Goal: Task Accomplishment & Management: Use online tool/utility

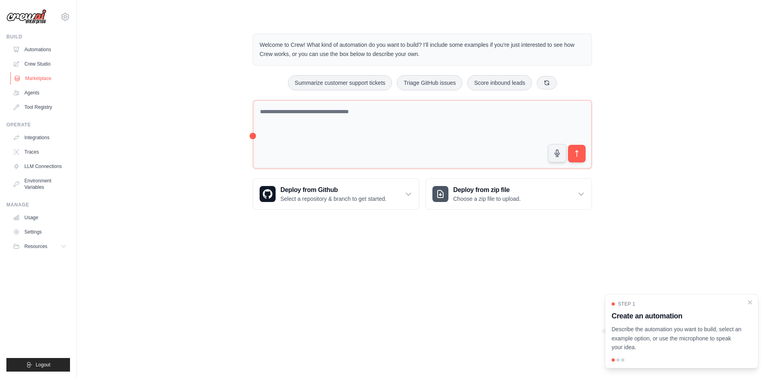
click at [35, 79] on link "Marketplace" at bounding box center [40, 78] width 60 height 13
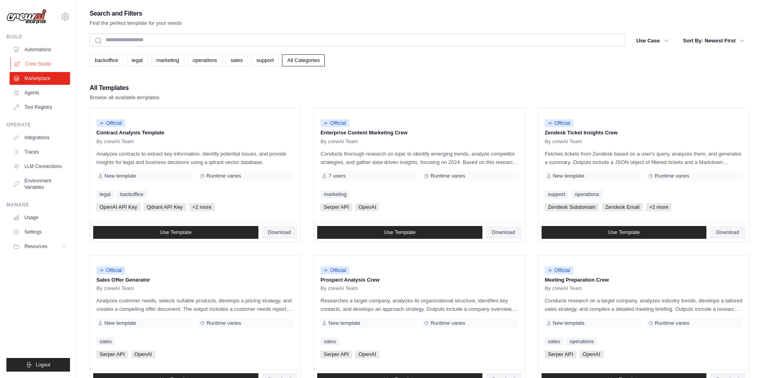
click at [40, 62] on link "Crew Studio" at bounding box center [40, 64] width 60 height 13
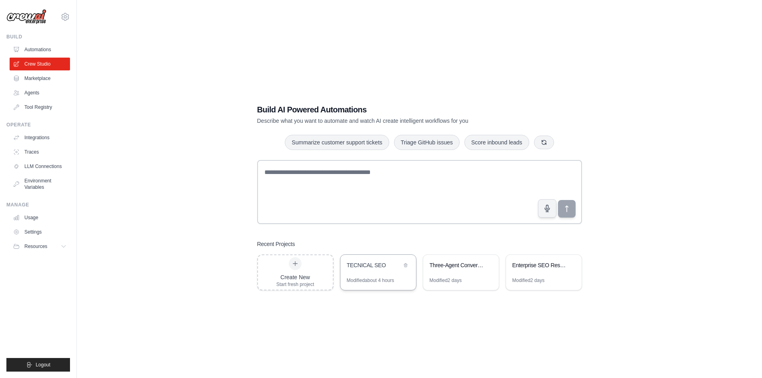
click at [368, 274] on div "TECNICAL SEO" at bounding box center [378, 266] width 76 height 22
click at [32, 214] on link "Usage" at bounding box center [40, 217] width 60 height 13
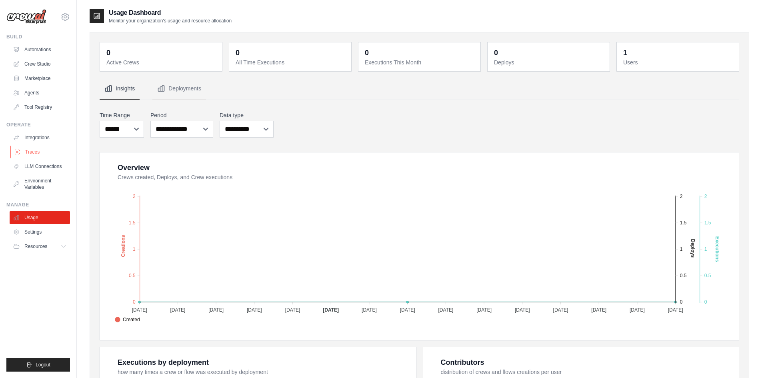
click at [31, 153] on link "Traces" at bounding box center [40, 152] width 60 height 13
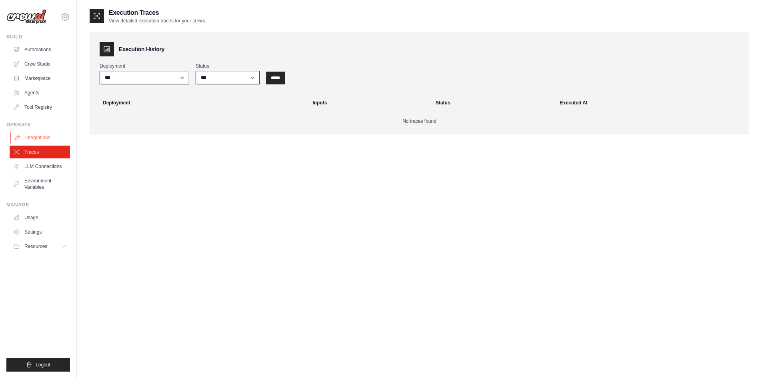
click at [33, 138] on link "Integrations" at bounding box center [40, 137] width 60 height 13
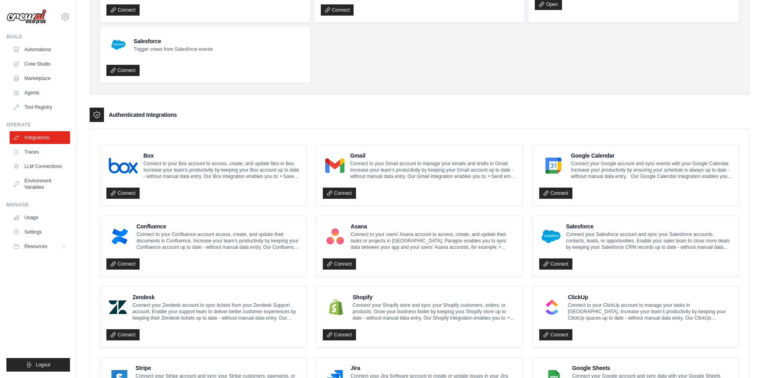
scroll to position [80, 0]
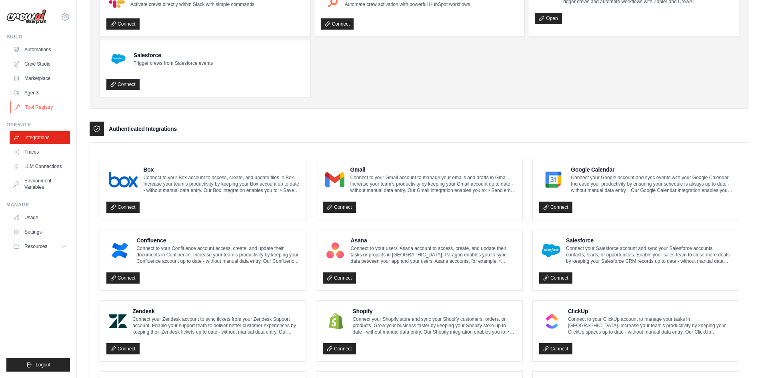
click at [38, 102] on link "Tool Registry" at bounding box center [40, 107] width 60 height 13
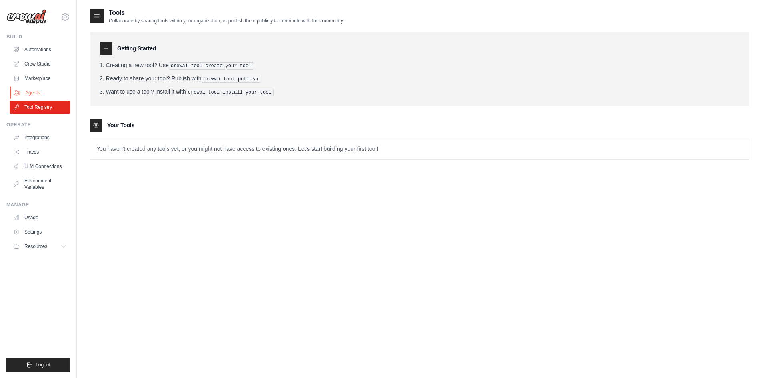
click at [30, 90] on link "Agents" at bounding box center [40, 92] width 60 height 13
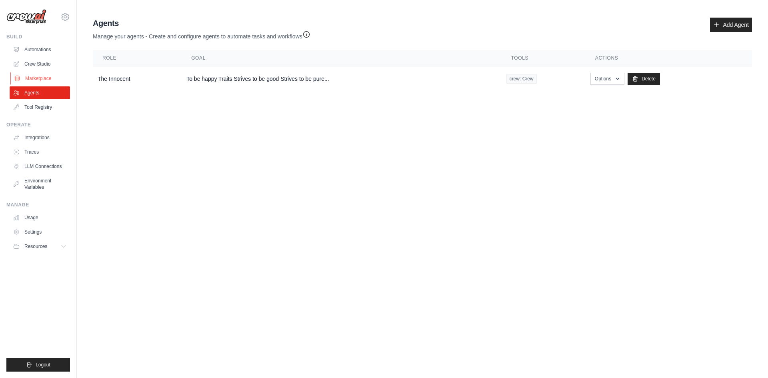
click at [36, 79] on link "Marketplace" at bounding box center [40, 78] width 60 height 13
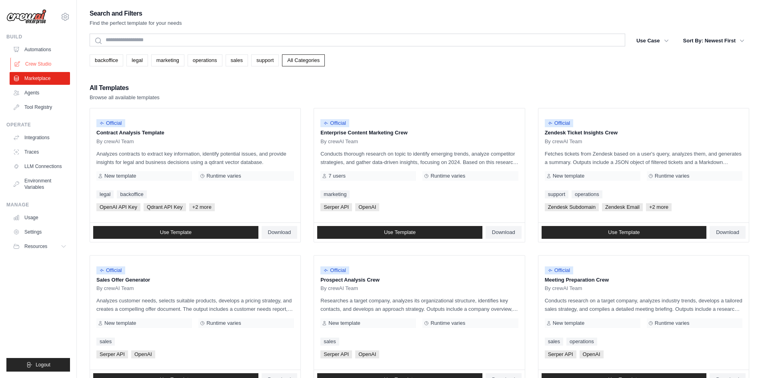
click at [38, 62] on link "Crew Studio" at bounding box center [40, 64] width 60 height 13
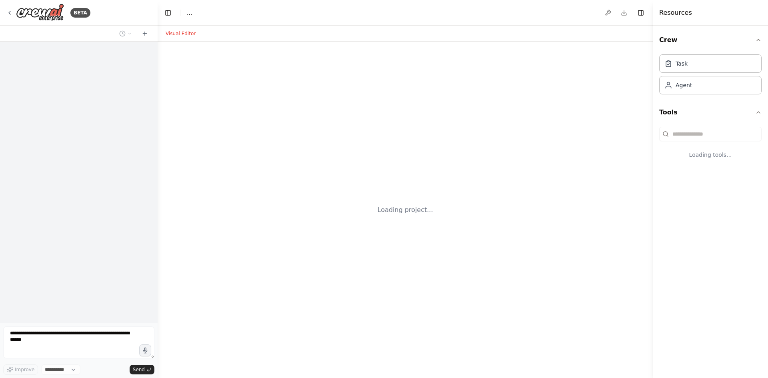
select select "****"
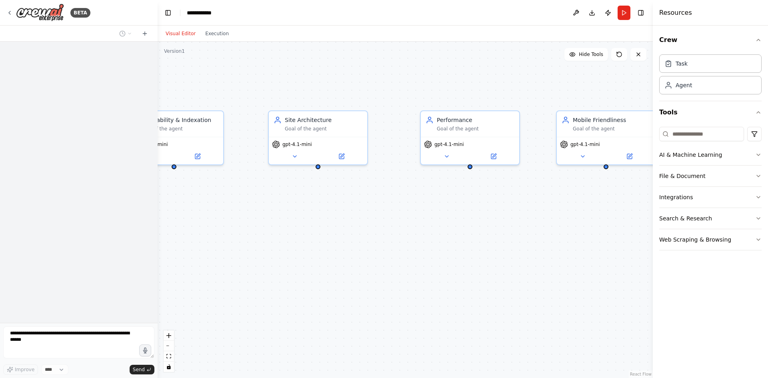
drag, startPoint x: 488, startPoint y: 159, endPoint x: 294, endPoint y: 236, distance: 208.8
click at [294, 236] on div "Crawlability & Indexation Goal of the agent gpt-4.1-mini Site Architecture Goal…" at bounding box center [405, 210] width 495 height 336
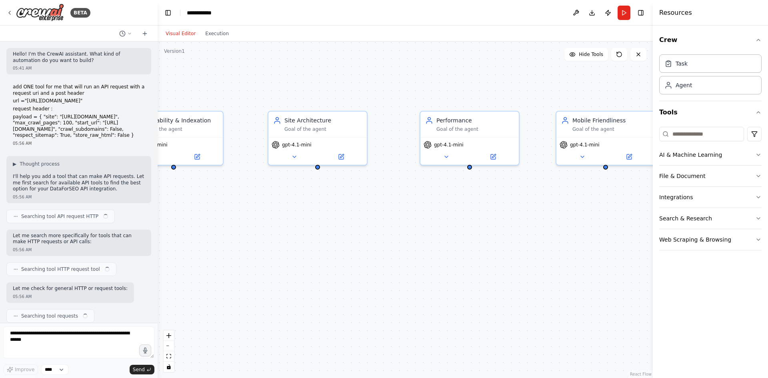
scroll to position [713, 0]
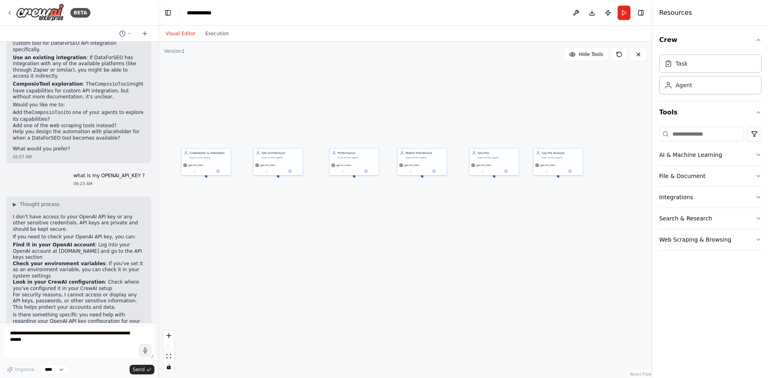
drag, startPoint x: 390, startPoint y: 266, endPoint x: 356, endPoint y: 241, distance: 42.2
click at [356, 241] on div "Crawlability & Indexation Goal of the agent gpt-4.1-mini Site Architecture Goal…" at bounding box center [405, 210] width 495 height 336
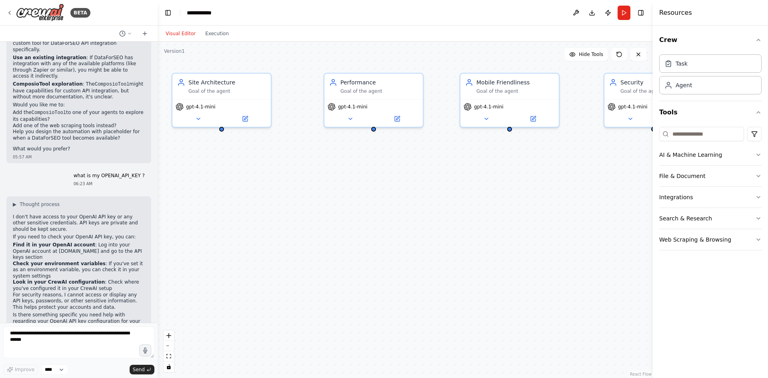
drag, startPoint x: 317, startPoint y: 190, endPoint x: 485, endPoint y: 201, distance: 167.6
click at [485, 201] on div "Crawlability & Indexation Goal of the agent gpt-4.1-mini Site Architecture Goal…" at bounding box center [405, 210] width 495 height 336
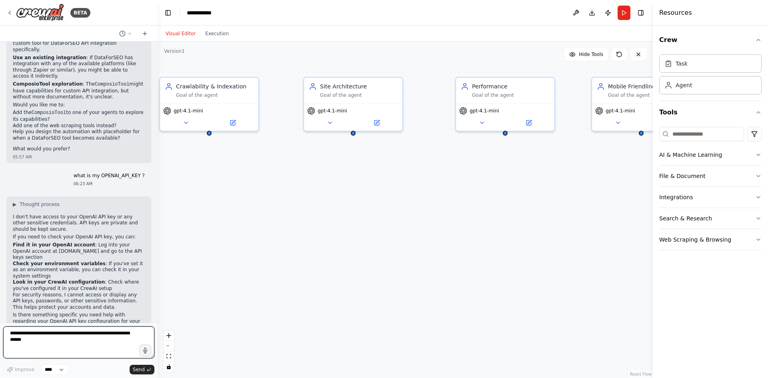
click at [90, 345] on textarea at bounding box center [78, 342] width 151 height 32
type textarea "**********"
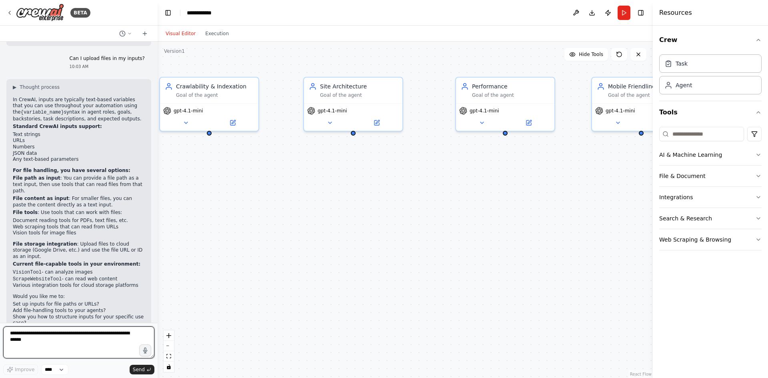
scroll to position [1007, 0]
click at [681, 181] on button "File & Document" at bounding box center [710, 176] width 102 height 21
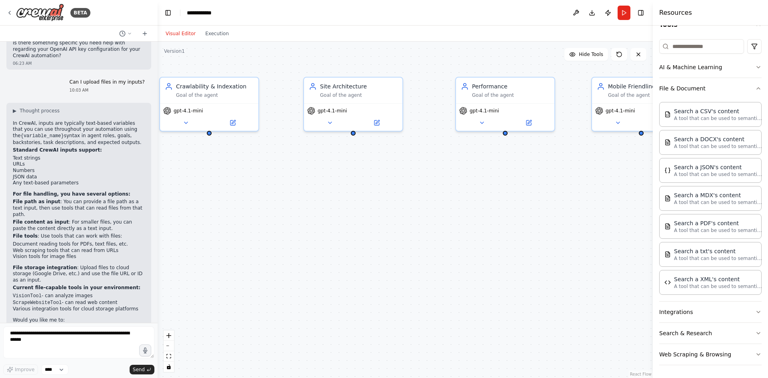
scroll to position [1009, 0]
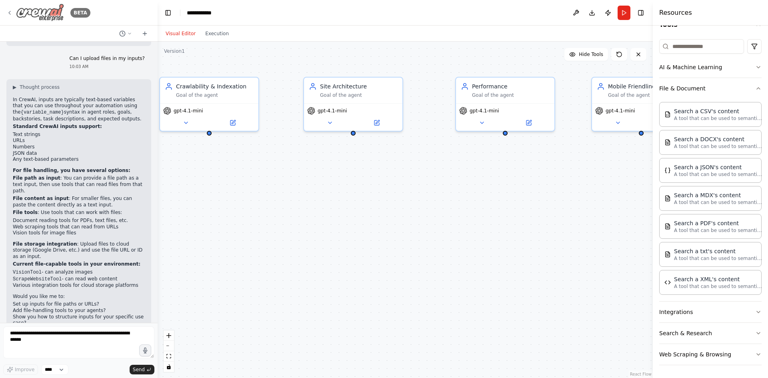
click at [6, 12] on icon at bounding box center [9, 13] width 6 height 6
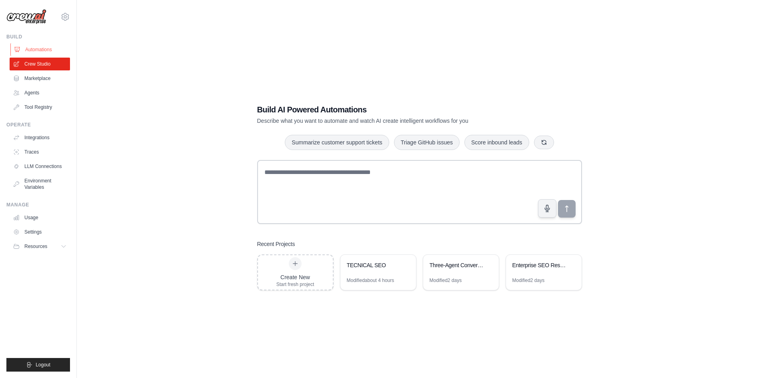
click at [39, 51] on link "Automations" at bounding box center [40, 49] width 60 height 13
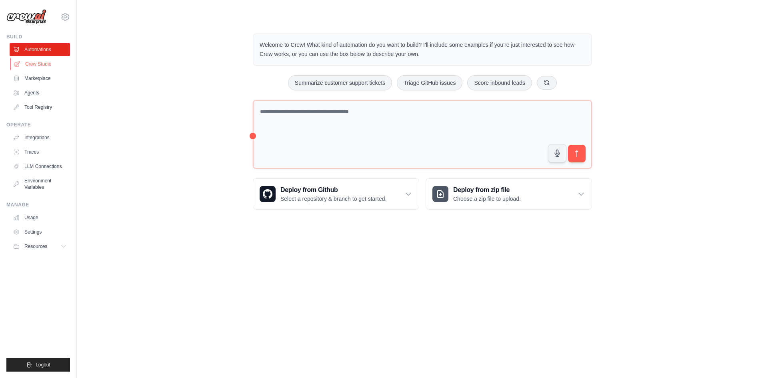
click at [37, 63] on link "Crew Studio" at bounding box center [40, 64] width 60 height 13
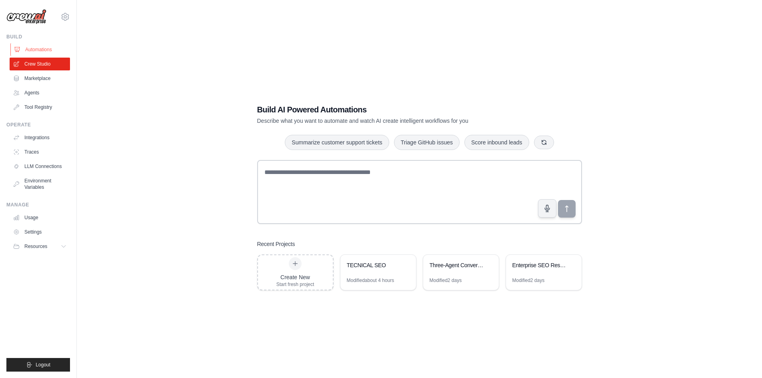
click at [40, 51] on link "Automations" at bounding box center [40, 49] width 60 height 13
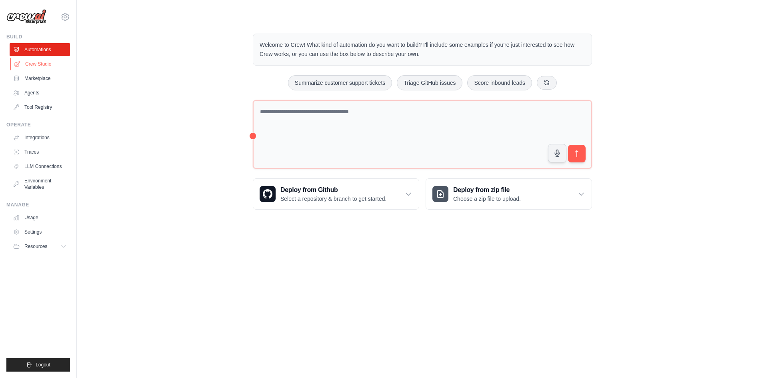
click at [43, 65] on link "Crew Studio" at bounding box center [40, 64] width 60 height 13
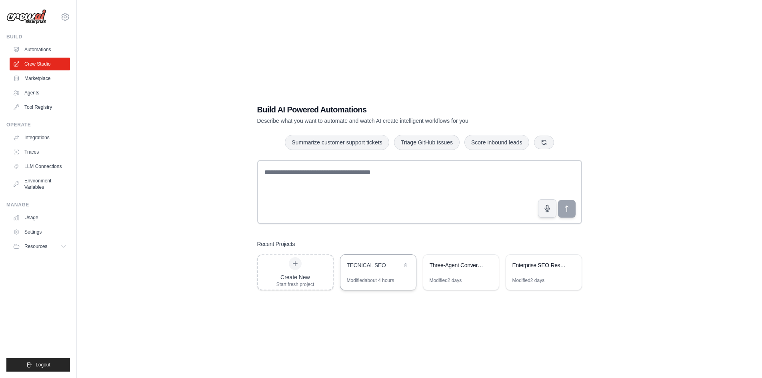
click at [368, 271] on div "TECNICAL SEO" at bounding box center [378, 266] width 76 height 22
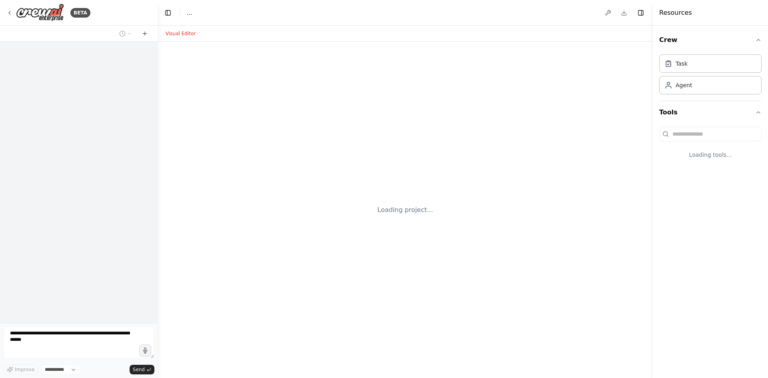
select select "****"
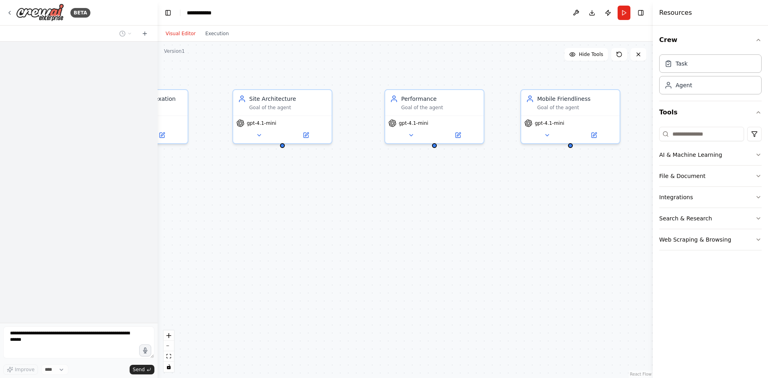
drag, startPoint x: 561, startPoint y: 189, endPoint x: 333, endPoint y: 254, distance: 236.6
click at [333, 254] on div "Crawlability & Indexation Goal of the agent gpt-4.1-mini Site Architecture Goal…" at bounding box center [405, 210] width 495 height 336
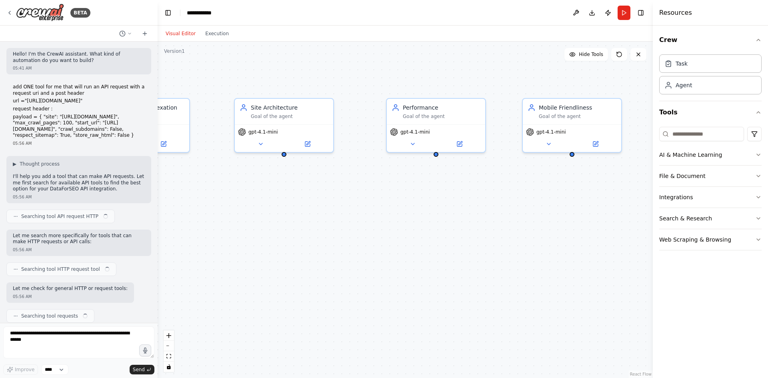
scroll to position [1009, 0]
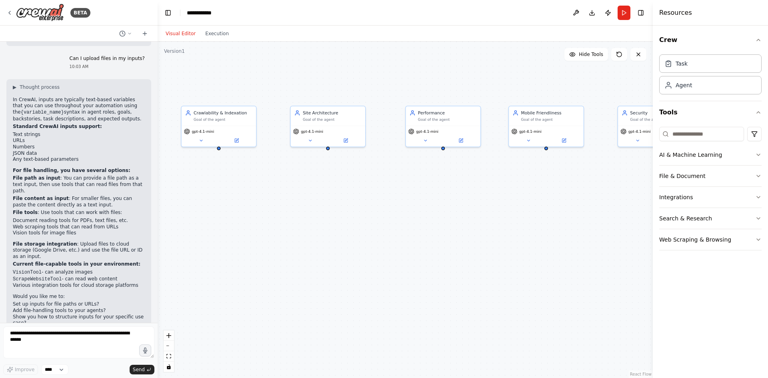
drag, startPoint x: 280, startPoint y: 269, endPoint x: 312, endPoint y: 239, distance: 43.9
click at [312, 239] on div "Crawlability & Indexation Goal of the agent gpt-4.1-mini Site Architecture Goal…" at bounding box center [405, 210] width 495 height 336
click at [697, 178] on button "File & Document" at bounding box center [710, 176] width 102 height 21
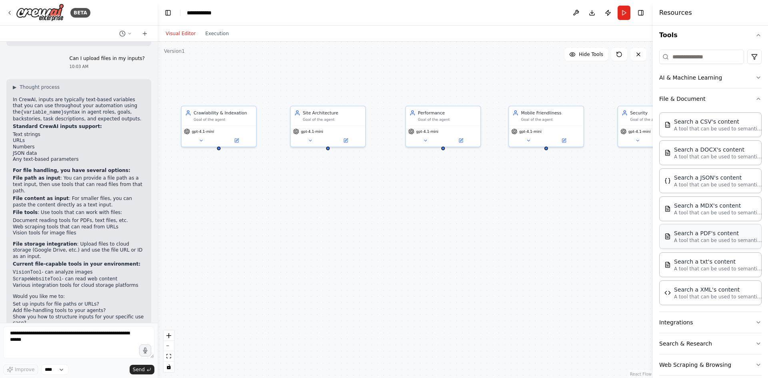
scroll to position [88, 0]
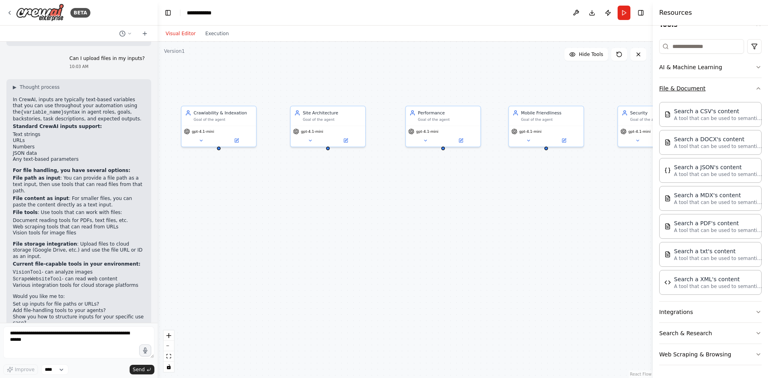
click at [688, 94] on button "File & Document" at bounding box center [710, 88] width 102 height 21
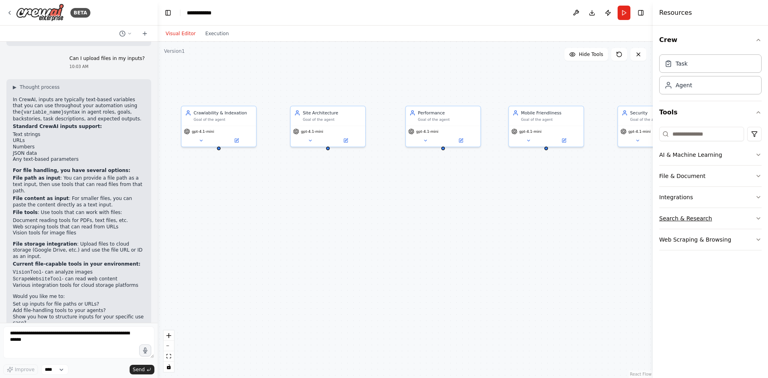
click at [684, 216] on button "Search & Research" at bounding box center [710, 218] width 102 height 21
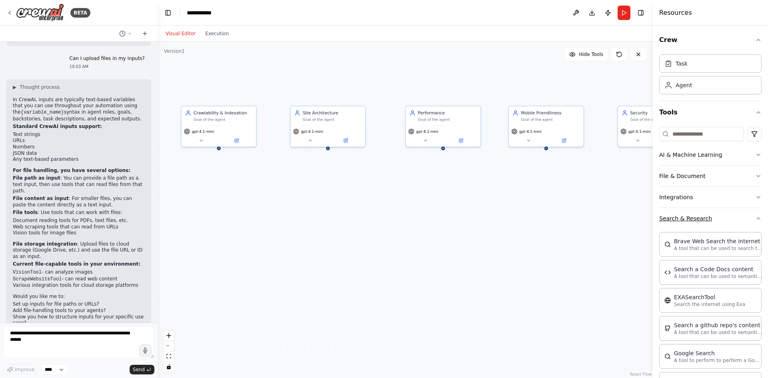
click at [691, 224] on button "Search & Research" at bounding box center [710, 218] width 102 height 21
